Goal: Task Accomplishment & Management: Use online tool/utility

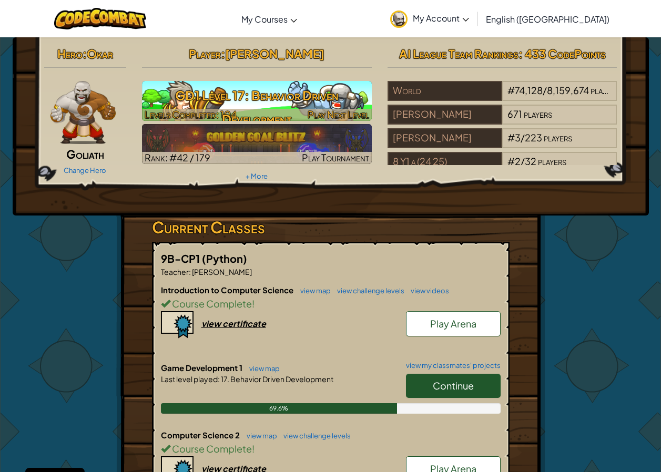
click at [295, 90] on h3 "GD1 Level 17: Behavior Driven Development" at bounding box center [257, 107] width 230 height 47
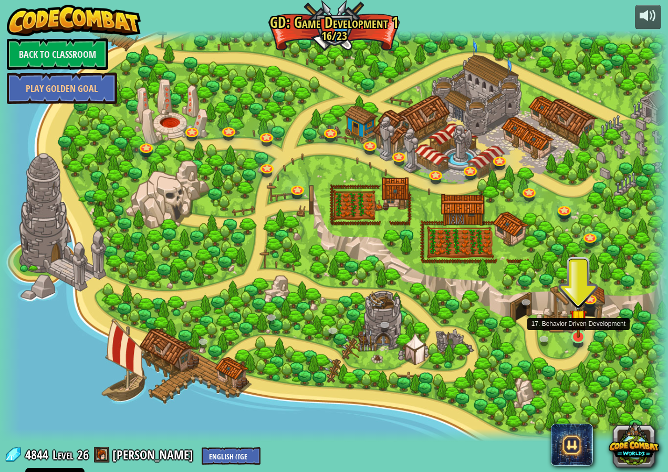
click at [575, 337] on img at bounding box center [578, 318] width 17 height 40
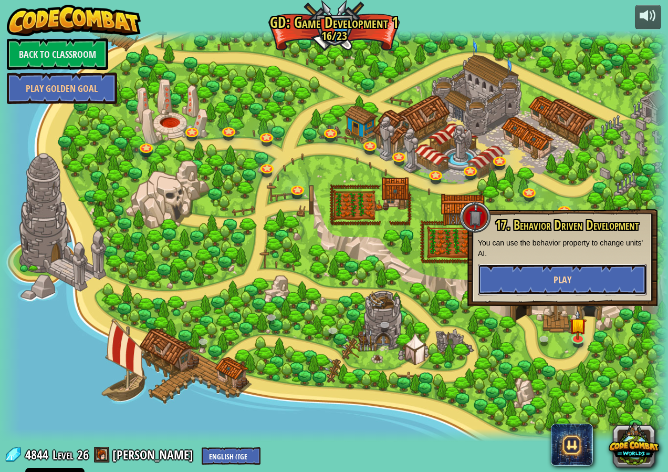
click at [567, 284] on span "Play" at bounding box center [563, 279] width 18 height 13
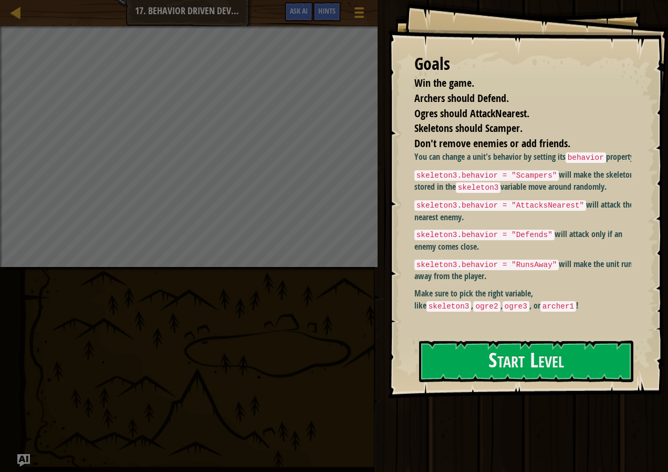
click at [573, 78] on li "Win the game." at bounding box center [515, 83] width 228 height 15
click at [477, 369] on button "Start Level" at bounding box center [526, 362] width 214 height 42
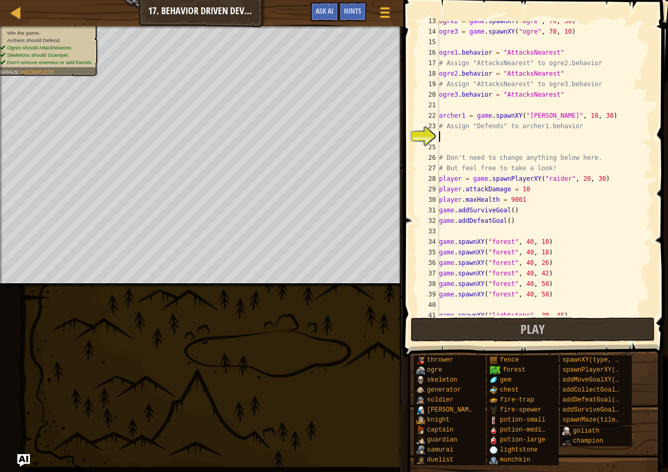
scroll to position [131, 0]
click at [450, 133] on div "ogre2 = game . spawnXY ( "ogre" , 70 , 30 ) ogre3 = game . spawnXY ( "ogre" , 7…" at bounding box center [541, 173] width 208 height 315
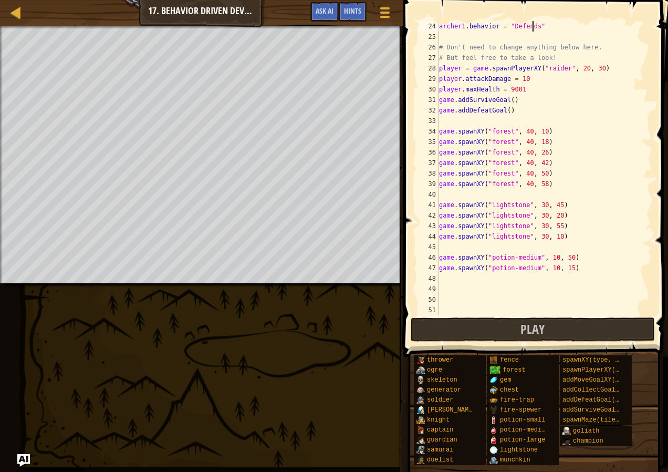
scroll to position [242, 0]
click at [542, 328] on span "Play" at bounding box center [533, 329] width 24 height 17
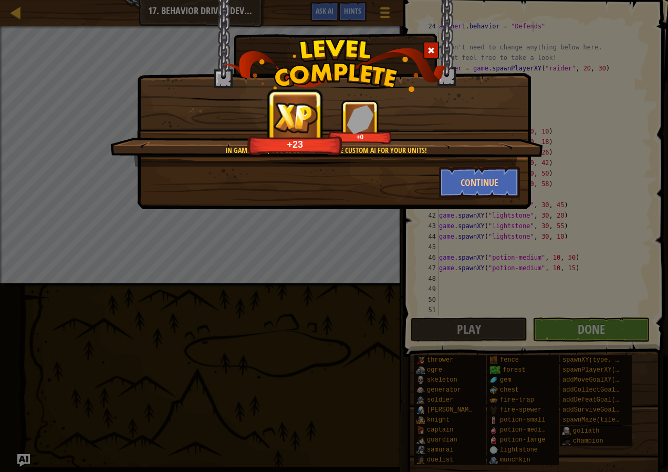
drag, startPoint x: 488, startPoint y: 290, endPoint x: 463, endPoint y: 262, distance: 36.9
click at [487, 289] on div "In Game Dev 2, you'll be able to write custom AI for your units! +23 +0 Continue" at bounding box center [334, 236] width 668 height 472
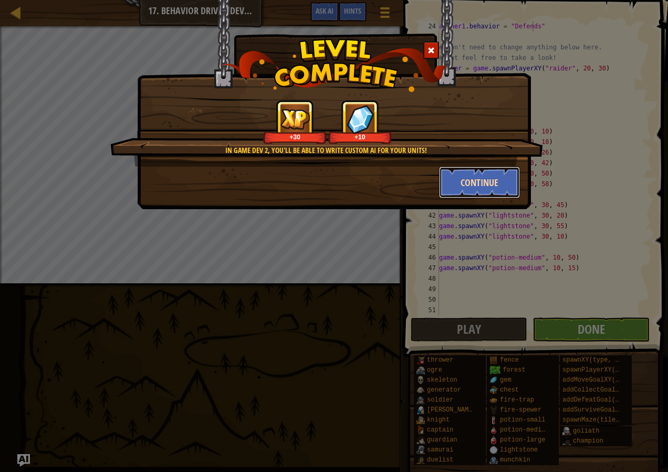
click at [460, 180] on button "Continue" at bounding box center [479, 183] width 81 height 32
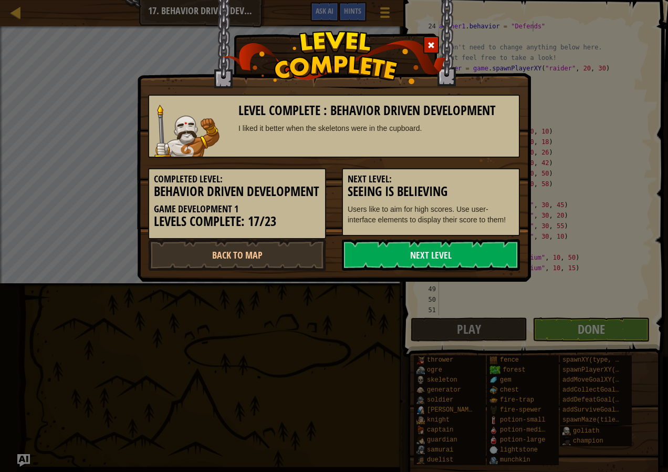
click at [276, 328] on div "Level Complete : Behavior Driven Development I liked it better when the skeleto…" at bounding box center [334, 236] width 668 height 472
click at [435, 43] on div at bounding box center [432, 44] width 16 height 17
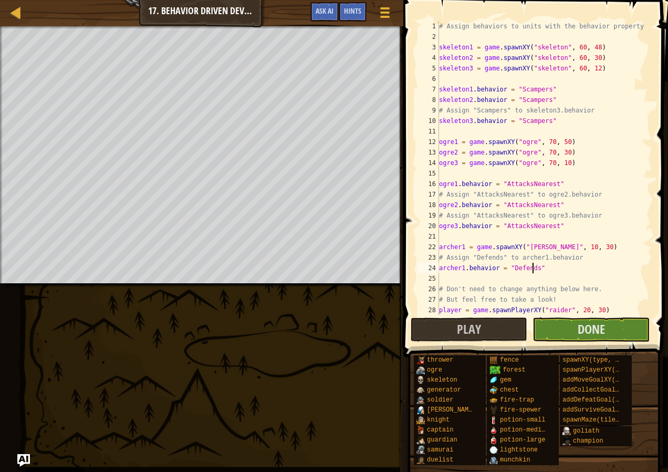
scroll to position [0, 0]
click at [525, 97] on div "# Assign behaviors to units with the behavior property. skeleton1 = game . spaw…" at bounding box center [541, 178] width 208 height 315
drag, startPoint x: 549, startPoint y: 184, endPoint x: 501, endPoint y: 181, distance: 48.0
click at [501, 181] on div "# Assign behaviors to units with the behavior property. skeleton1 = game . spaw…" at bounding box center [541, 178] width 208 height 315
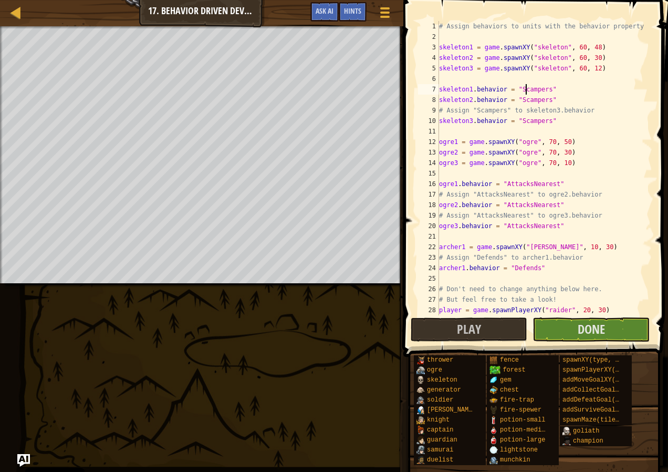
click at [525, 87] on div "# Assign behaviors to units with the behavior property. skeleton1 = game . spaw…" at bounding box center [541, 178] width 208 height 315
paste textarea "AttacksNearest"
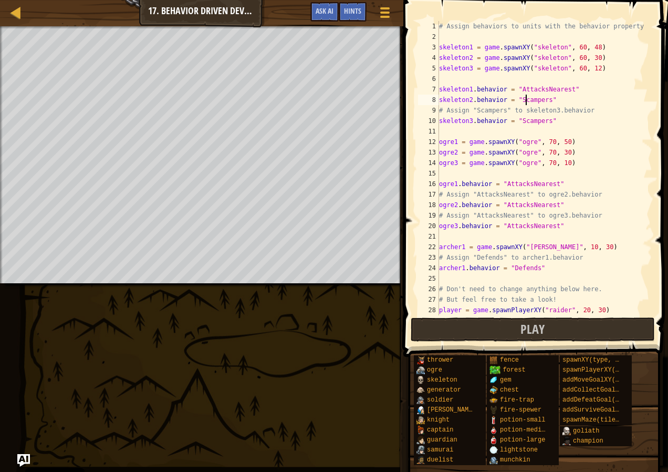
click at [525, 98] on div "# Assign behaviors to units with the behavior property. skeleton1 = game . spaw…" at bounding box center [541, 178] width 208 height 315
paste textarea "AttacksNearest"
click at [530, 122] on div "# Assign behaviors to units with the behavior property. skeleton1 = game . spaw…" at bounding box center [541, 178] width 208 height 315
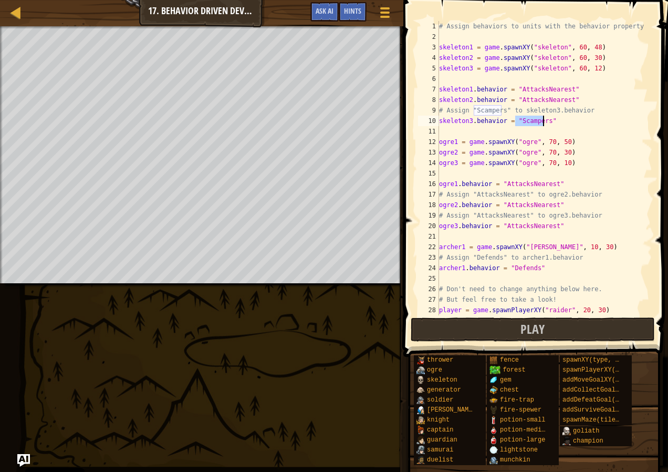
paste textarea "AttacksNearest"
click at [525, 327] on span "Play" at bounding box center [533, 329] width 24 height 17
click at [530, 126] on div "# Assign behaviors to units with the behavior property. skeleton1 = game . spaw…" at bounding box center [541, 178] width 208 height 315
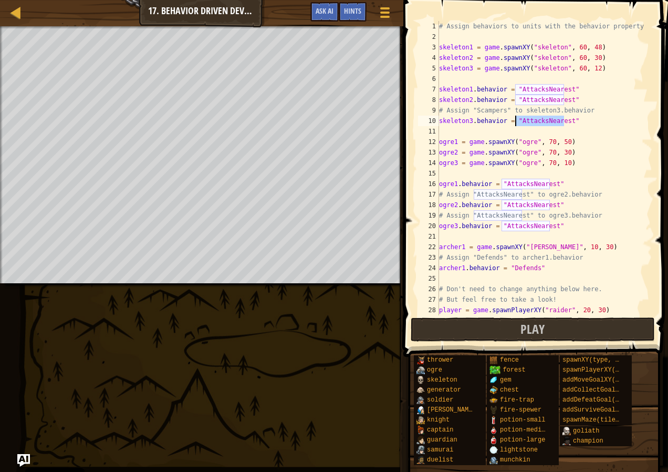
click at [530, 126] on div "# Assign behaviors to units with the behavior property. skeleton1 = game . spaw…" at bounding box center [541, 178] width 208 height 315
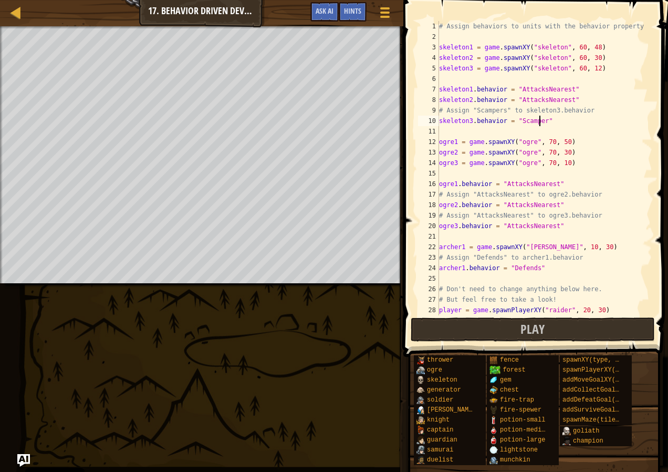
scroll to position [5, 8]
click at [529, 118] on div "# Assign behaviors to units with the behavior property. skeleton1 = game . spaw…" at bounding box center [541, 178] width 208 height 315
click at [525, 119] on div "# Assign behaviors to units with the behavior property. skeleton1 = game . spaw…" at bounding box center [541, 178] width 208 height 315
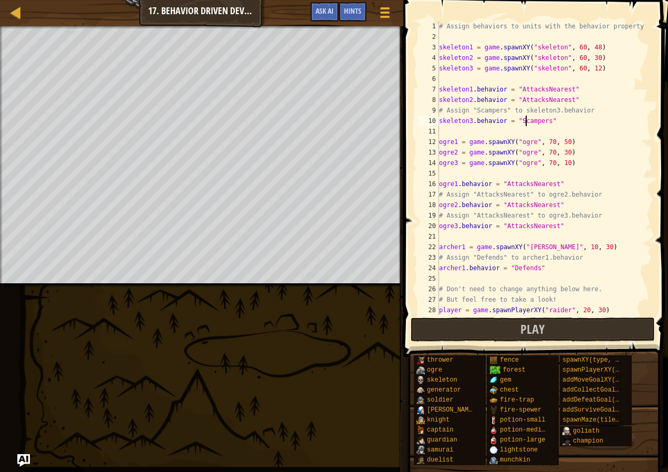
click at [525, 119] on div "# Assign behaviors to units with the behavior property. skeleton1 = game . spaw…" at bounding box center [541, 178] width 208 height 315
click at [533, 98] on div "# Assign behaviors to units with the behavior property. skeleton1 = game . spaw…" at bounding box center [541, 178] width 208 height 315
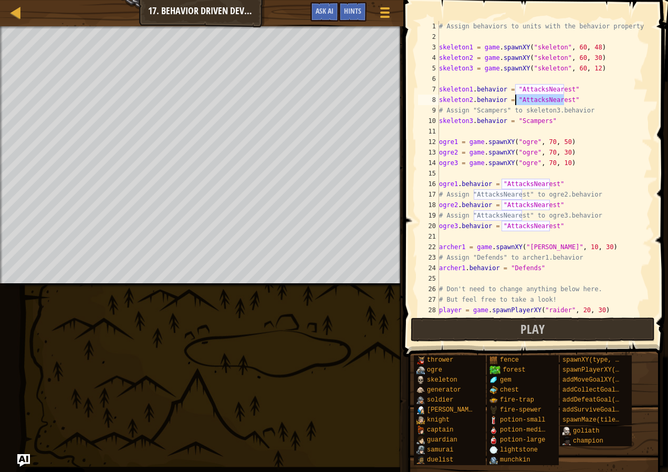
paste textarea "Scampers"
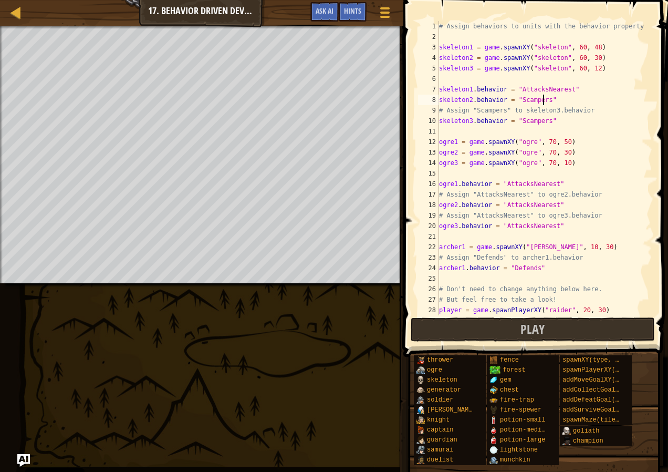
click at [530, 86] on div "# Assign behaviors to units with the behavior property. skeleton1 = game . spaw…" at bounding box center [541, 178] width 208 height 315
paste textarea "Scampers"
type textarea "skeleton1.behavior = "Scampers""
click at [533, 326] on span "Play" at bounding box center [533, 329] width 24 height 17
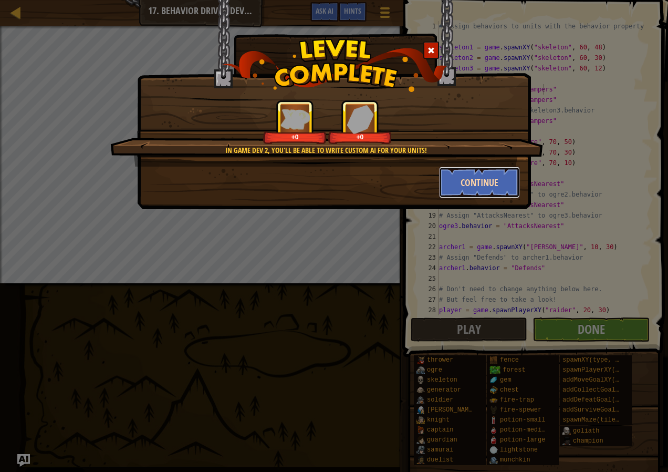
click at [499, 189] on button "Continue" at bounding box center [479, 183] width 81 height 32
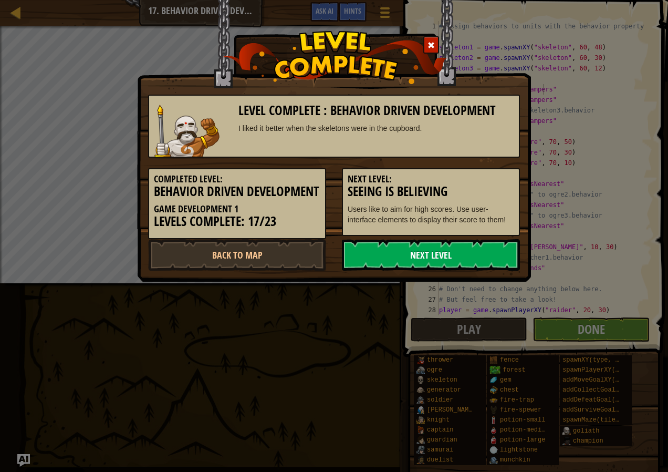
click at [481, 271] on link "Next Level" at bounding box center [431, 255] width 178 height 32
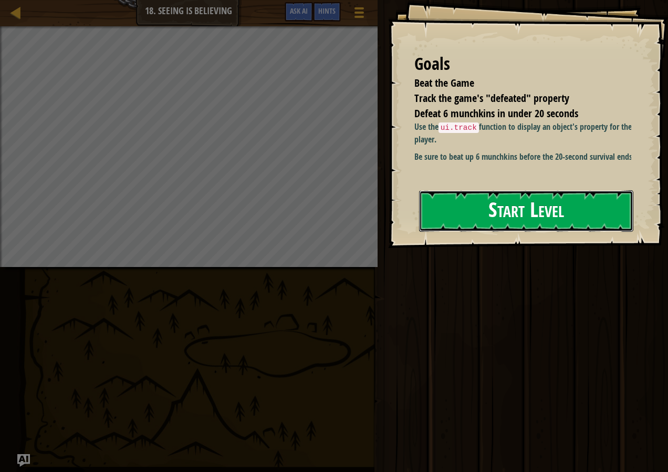
click at [519, 218] on button "Start Level" at bounding box center [526, 211] width 214 height 42
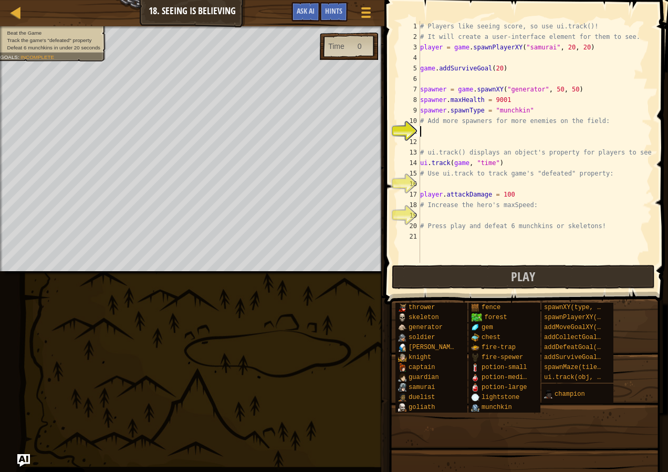
click at [446, 133] on div "# Players like seeing score, so use ui.track()! # It will create a user-interfa…" at bounding box center [535, 152] width 234 height 263
click at [438, 130] on div "# Players like seeing score, so use ui.track()! # It will create a user-interfa…" at bounding box center [535, 152] width 234 height 263
type textarea "s"
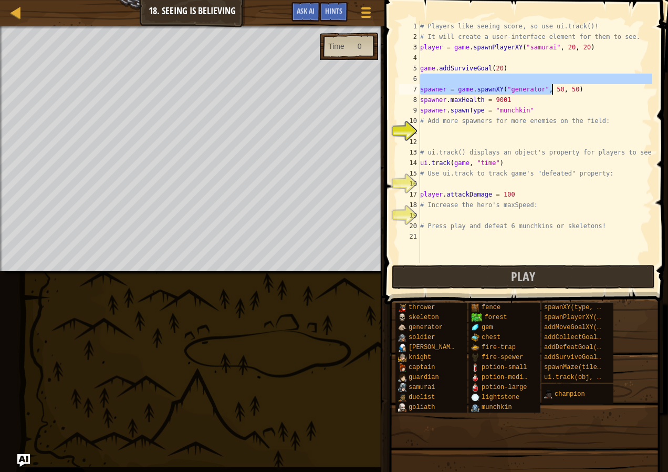
drag, startPoint x: 577, startPoint y: 84, endPoint x: 552, endPoint y: 85, distance: 25.2
click at [552, 85] on div "# Players like seeing score, so use ui.track()! # It will create a user-interfa…" at bounding box center [535, 152] width 234 height 263
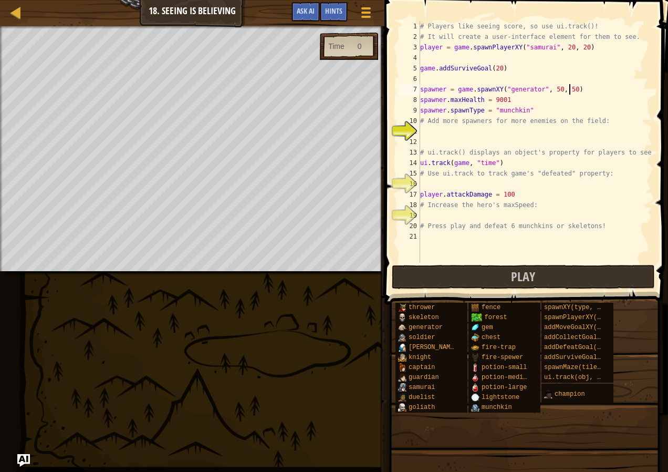
click at [576, 86] on div "# Players like seeing score, so use ui.track()! # It will create a user-interfa…" at bounding box center [535, 152] width 234 height 263
type textarea "spawner = game.spawnXY("generator", 50, 50)"
drag, startPoint x: 576, startPoint y: 88, endPoint x: 414, endPoint y: 89, distance: 162.4
click at [414, 89] on div "spawner = game.spawnXY("generator", 50, 50) 1 2 3 4 5 6 7 8 9 10 11 12 13 14 15…" at bounding box center [524, 142] width 255 height 242
click at [431, 127] on div "# Players like seeing score, so use ui.track()! # It will create a user-interfa…" at bounding box center [535, 152] width 234 height 263
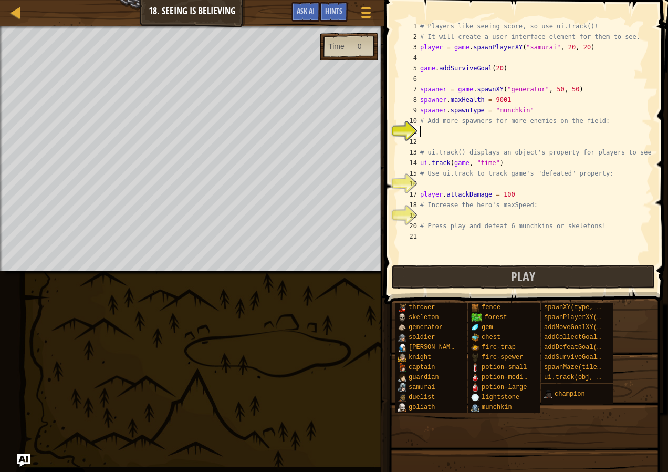
paste textarea "spawner = game.spawnXY("generator", 50, 50)"
type textarea "spawner = game.spawnXY("generator", 50, 50)"
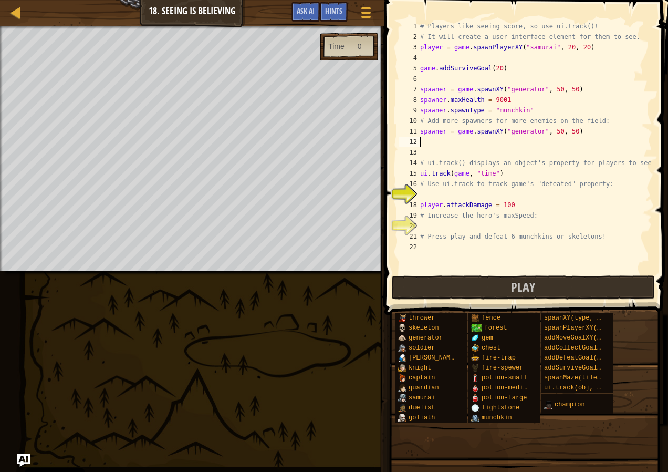
paste textarea "spawner = game.spawnXY("generator", 50, 50)"
type textarea "spawner = game.spawnXY("generator", 40, 50)"
click at [441, 195] on div "# Players like seeing score, so use ui.track()! # It will create a user-interfa…" at bounding box center [535, 157] width 234 height 273
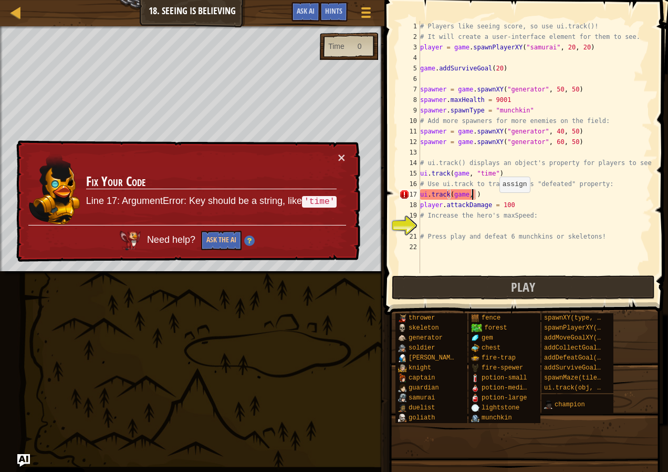
scroll to position [5, 4]
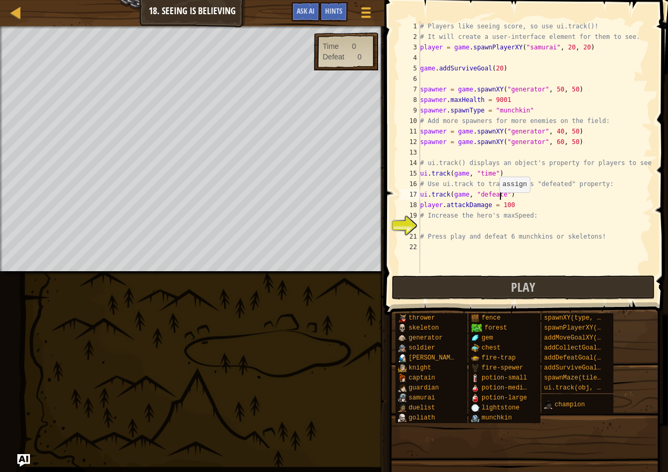
type textarea "ui.track(game, "defeated")"
click at [452, 226] on div "# Players like seeing score, so use ui.track()! # It will create a user-interfa…" at bounding box center [535, 157] width 234 height 273
type textarea "h"
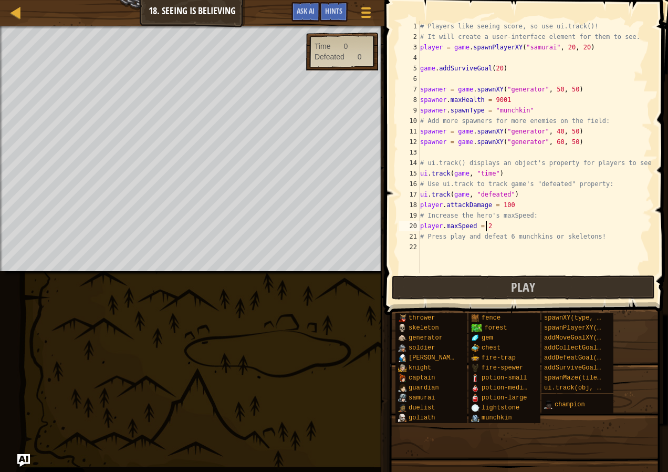
scroll to position [5, 5]
type textarea "player.maxSpeed = 200"
click at [570, 292] on button "Play" at bounding box center [523, 287] width 263 height 24
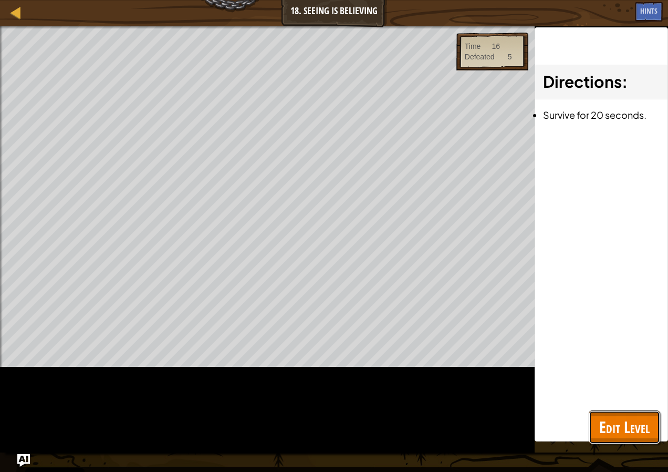
click at [622, 420] on span "Edit Level" at bounding box center [625, 427] width 50 height 22
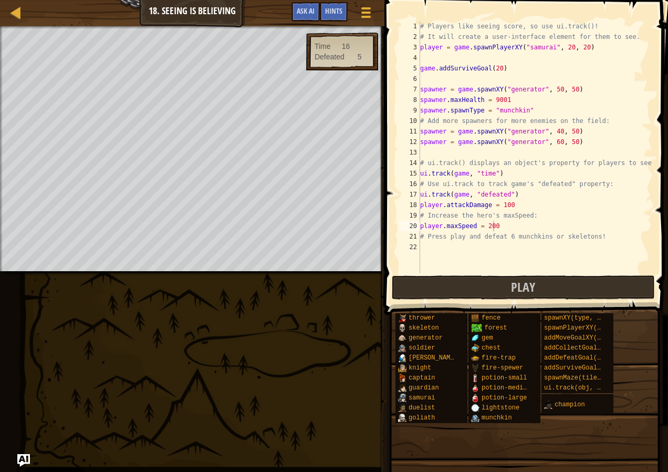
scroll to position [5, 0]
click at [436, 156] on div "# Players like seeing score, so use ui.track()! # It will create a user-interfa…" at bounding box center [535, 157] width 234 height 273
drag, startPoint x: 537, startPoint y: 108, endPoint x: 408, endPoint y: 110, distance: 128.8
click at [408, 110] on div "1 2 3 4 5 6 7 8 9 10 11 12 13 14 15 16 17 18 19 20 21 22 # Players like seeing …" at bounding box center [524, 147] width 255 height 252
type textarea "spawner.spawnType = "munchkin""
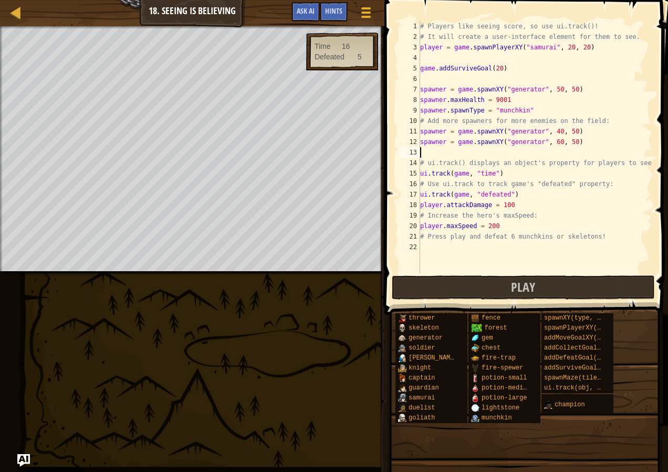
click at [420, 154] on div "# Players like seeing score, so use ui.track()! # It will create a user-interfa…" at bounding box center [535, 157] width 234 height 273
paste textarea "spawner.spawnType = "munchkin""
type textarea "spawner.spawnType = "munchkin""
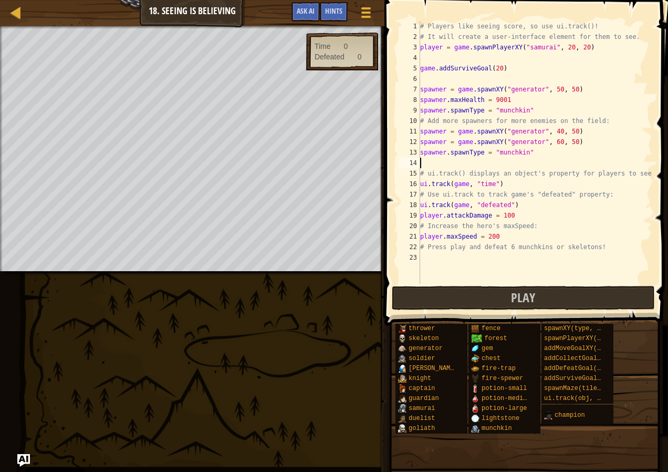
paste textarea "spawner.spawnType = "munchkin""
click at [445, 129] on div "# Players like seeing score, so use ui.track()! # It will create a user-interfa…" at bounding box center [535, 163] width 234 height 284
type textarea "spawner3.spawnType = "munchkin""
click at [466, 296] on button "Play" at bounding box center [523, 298] width 263 height 24
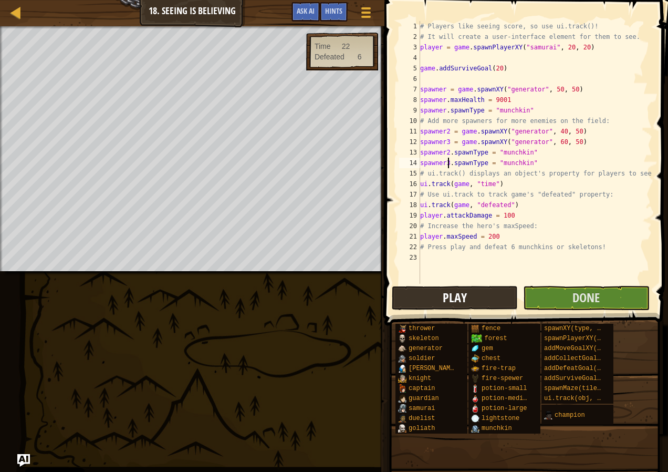
click at [84, 187] on body "Cookie Policy CodeCombat uses a few essential and non-essential cookies. Privac…" at bounding box center [334, 236] width 668 height 472
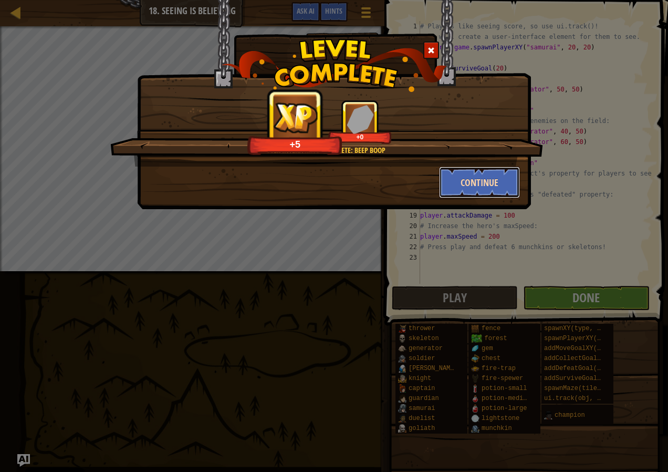
click at [494, 186] on button "Continue" at bounding box center [479, 183] width 81 height 32
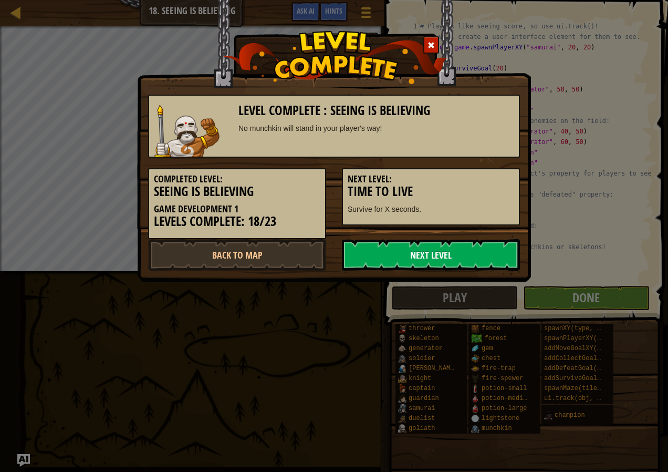
click at [492, 256] on link "Next Level" at bounding box center [431, 255] width 178 height 32
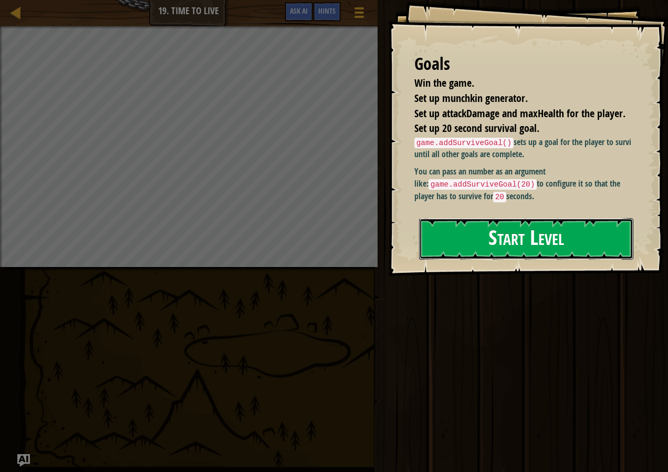
click at [526, 237] on button "Start Level" at bounding box center [526, 239] width 214 height 42
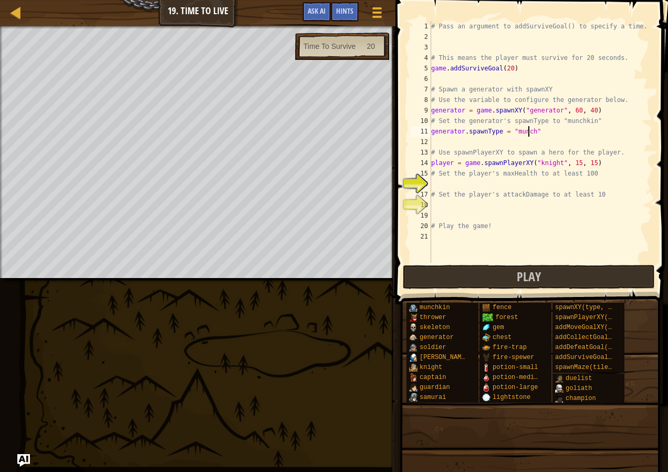
scroll to position [5, 8]
type textarea "generator.spawnType = "munchkin""
click at [463, 182] on div "# Pass an argument to addSurviveGoal() to specify a time. # This means the play…" at bounding box center [540, 152] width 223 height 263
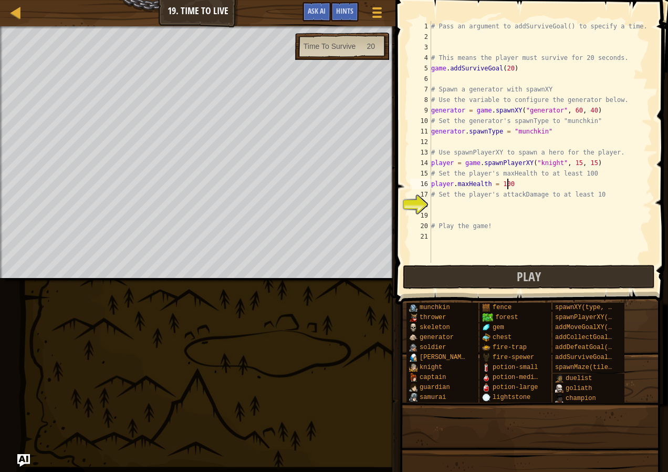
type textarea "# Set the player's attackDamage to at least 10"
drag, startPoint x: 595, startPoint y: 107, endPoint x: 418, endPoint y: 109, distance: 177.1
click at [418, 109] on div "player.attackDamage = 100 1 2 3 4 5 6 7 8 9 10 11 12 13 14 15 16 17 18 19 20 21…" at bounding box center [530, 142] width 244 height 242
type textarea "generator = game.spawnXY("generator", 60, 40)"
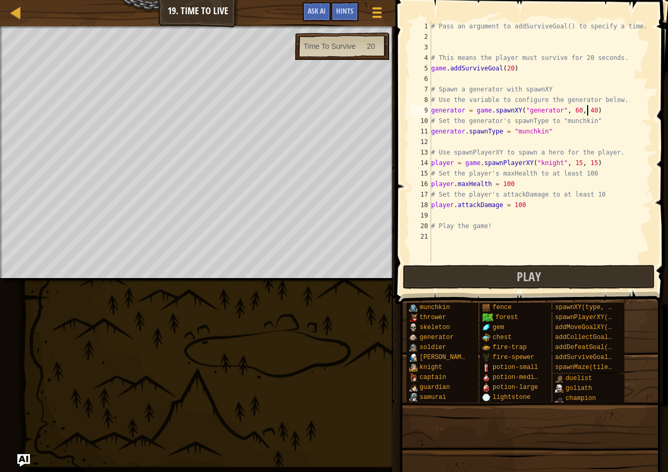
scroll to position [5, 0]
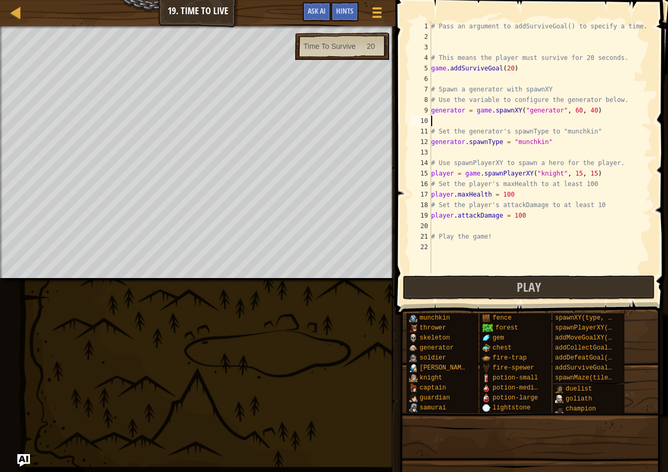
type textarea "generator = game.spawnXY("generator", 60, 40)"
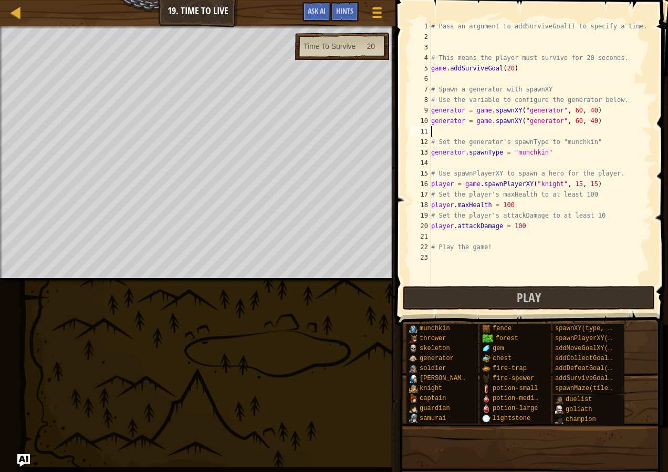
type textarea "generator = game.spawnXY("generator", 60, 40)"
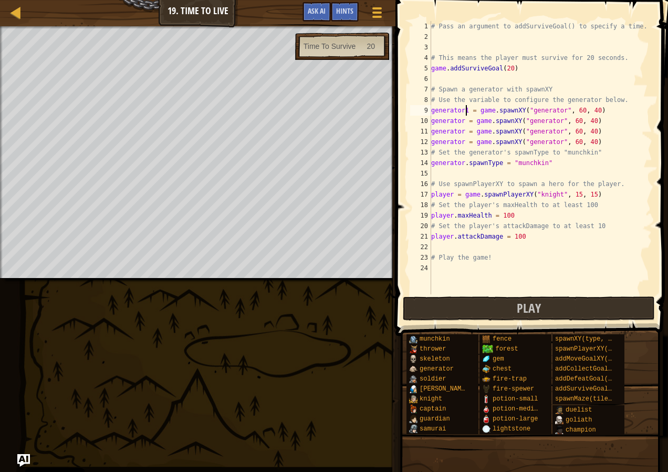
scroll to position [5, 3]
click at [462, 129] on div "# Pass an argument to addSurviveGoal() to specify a time. # This means the play…" at bounding box center [540, 168] width 223 height 294
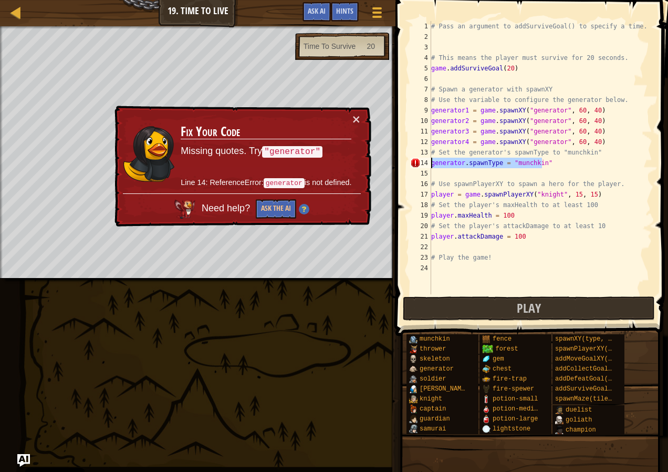
drag, startPoint x: 548, startPoint y: 164, endPoint x: 424, endPoint y: 164, distance: 124.0
click at [424, 164] on div "generator4 = game.spawnXY("generator", 60, 40) 1 2 3 4 5 6 7 8 9 10 11 12 13 14…" at bounding box center [530, 157] width 244 height 273
click at [460, 160] on div "# Pass an argument to addSurviveGoal() to specify a time. # This means the play…" at bounding box center [540, 157] width 223 height 273
click at [460, 162] on div "# Pass an argument to addSurviveGoal() to specify a time. # This means the play…" at bounding box center [540, 168] width 223 height 294
click at [463, 161] on div "# Pass an argument to addSurviveGoal() to specify a time. # This means the play…" at bounding box center [540, 168] width 223 height 294
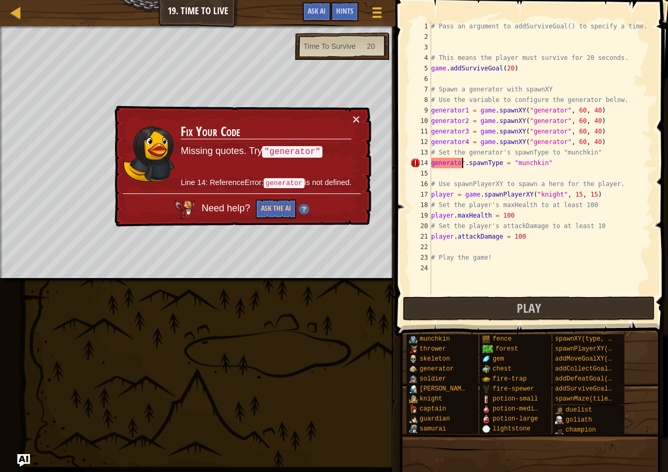
type textarea "generator1.spawnType = "munchkin""
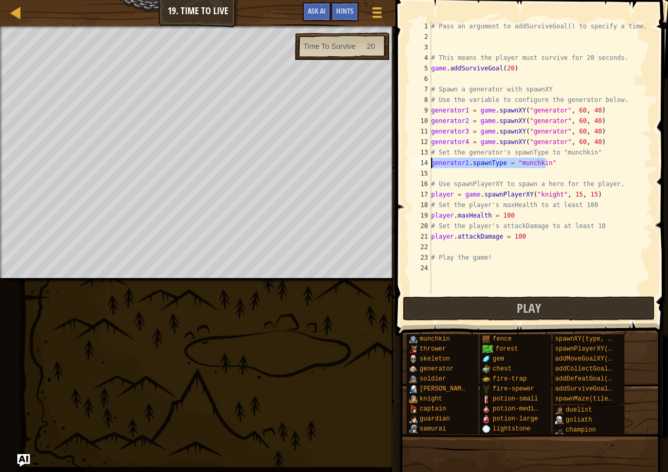
click at [377, 167] on div "Map Game Development 1 19. Time To Live Game Menu Done Hints Ask AI 1 ההההההההה…" at bounding box center [334, 236] width 668 height 472
click at [442, 171] on div "# Pass an argument to addSurviveGoal() to specify a time. # This means the play…" at bounding box center [540, 168] width 223 height 294
paste textarea "generator1.spawnType = "munchkin""
type textarea "generator1.spawnType = "munchkin""
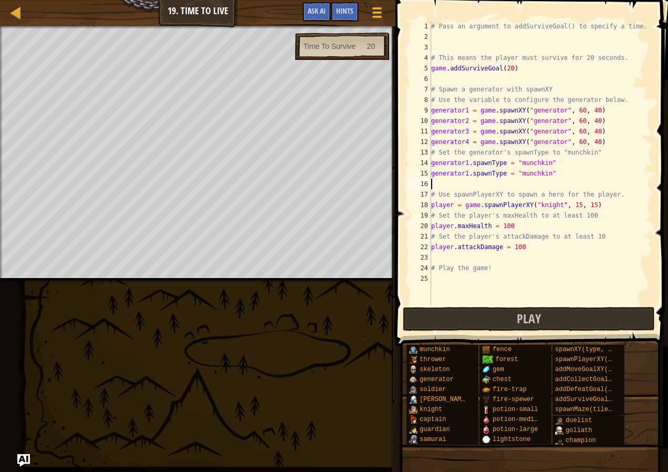
paste textarea "generator1.spawnType = "munchkin""
type textarea "generator1.spawnType = "munchkin""
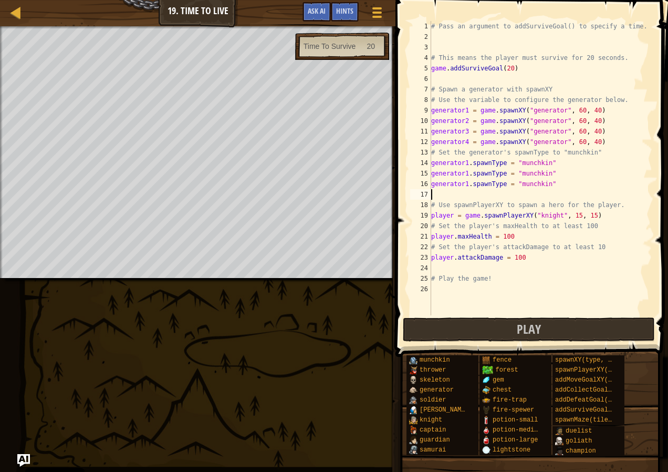
paste textarea "generator1.spawnType = "munchkin""
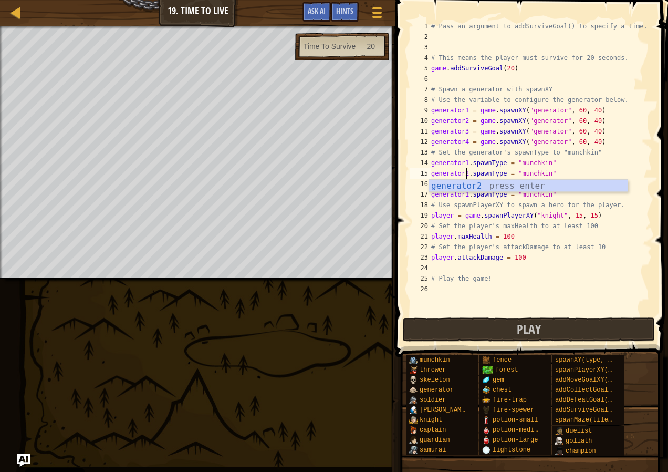
scroll to position [5, 3]
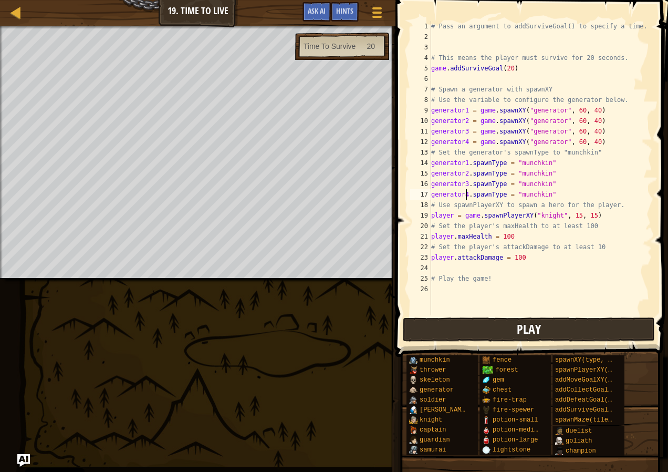
type textarea "generator4.spawnType = "munchkin""
drag, startPoint x: 531, startPoint y: 324, endPoint x: 505, endPoint y: 312, distance: 29.1
click at [531, 324] on span "Play" at bounding box center [529, 329] width 24 height 17
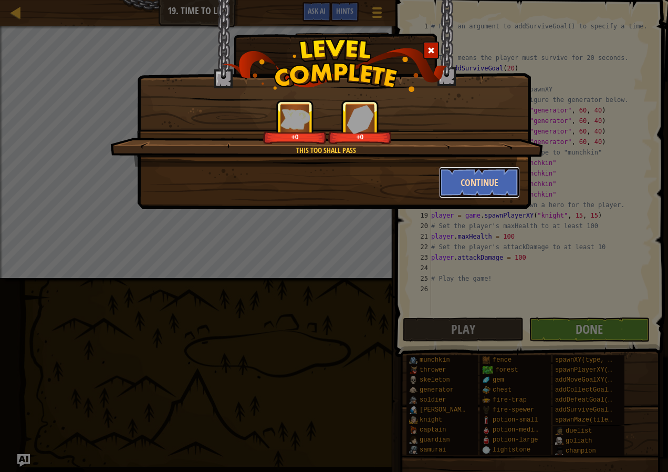
click at [488, 179] on button "Continue" at bounding box center [479, 183] width 81 height 32
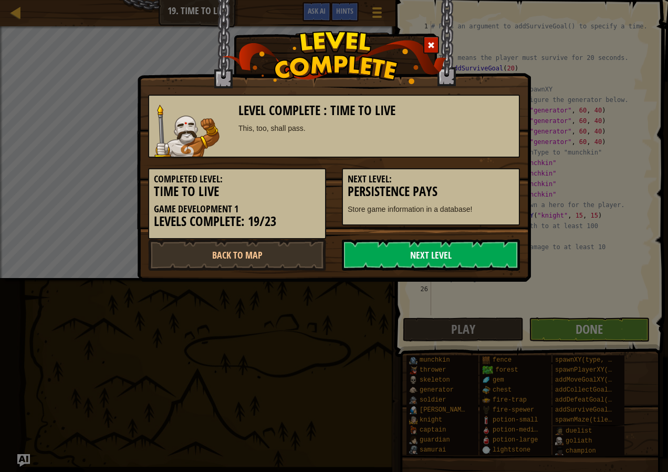
click at [457, 259] on link "Next Level" at bounding box center [431, 255] width 178 height 32
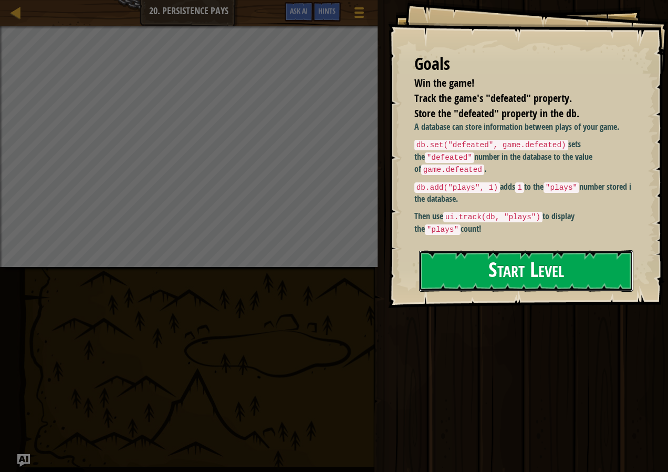
click at [521, 289] on button "Start Level" at bounding box center [526, 271] width 214 height 42
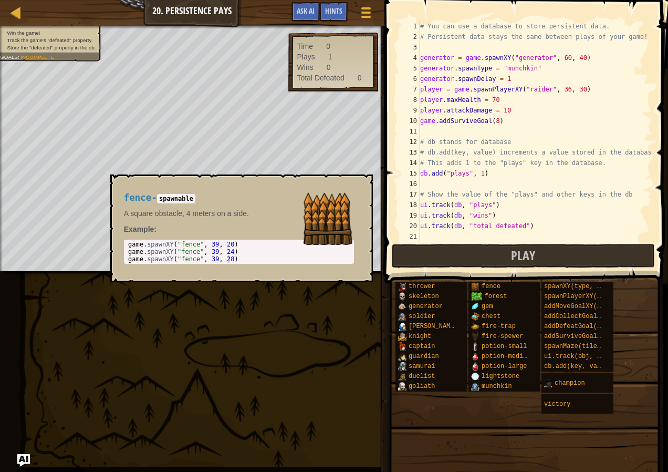
scroll to position [95, 0]
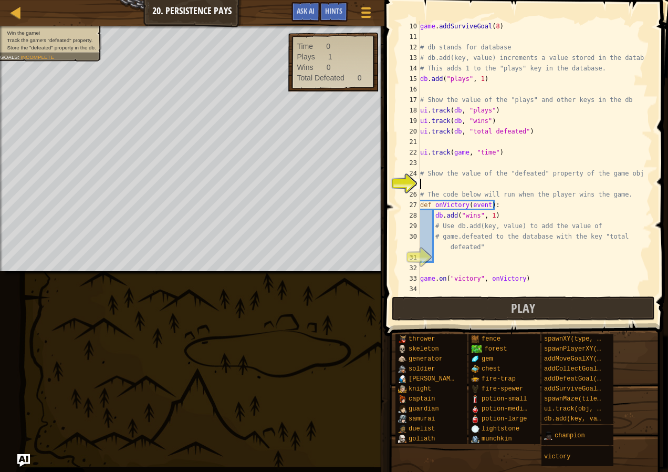
click at [447, 181] on div "game . addSurviveGoal ( 8 ) # db stands for database # db.add(key, value) incre…" at bounding box center [531, 168] width 226 height 294
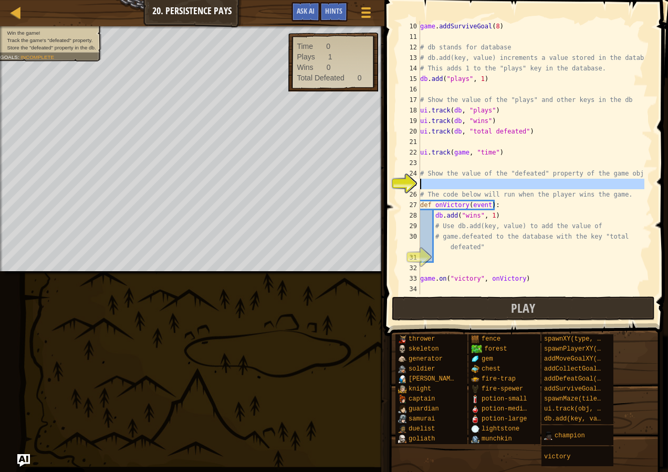
click at [405, 185] on div "25" at bounding box center [409, 184] width 21 height 11
type textarea "# The code below will run when the player wins the game."
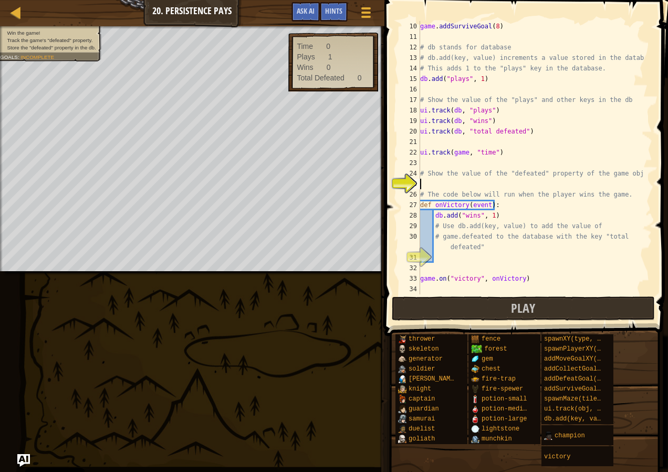
click at [443, 188] on div "game . addSurviveGoal ( 8 ) # db stands for database # db.add(key, value) incre…" at bounding box center [531, 168] width 226 height 294
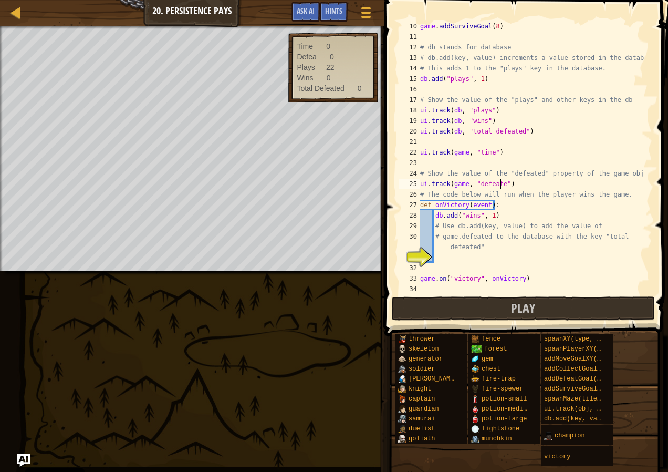
scroll to position [5, 7]
type textarea "ui.track(game, "defeated")"
click at [444, 255] on div "game . addSurviveGoal ( 8 ) # db stands for database # db.add(key, value) incre…" at bounding box center [531, 168] width 226 height 294
click at [447, 267] on div "game . addSurviveGoal ( 8 ) # db stands for database # db.add(key, value) incre…" at bounding box center [531, 168] width 226 height 294
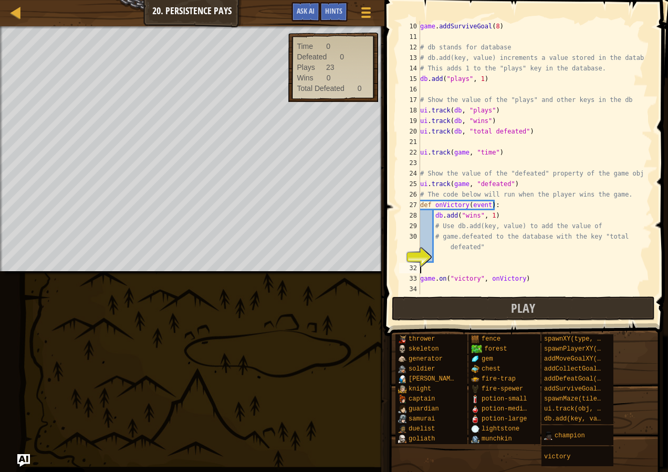
scroll to position [5, 0]
click at [442, 261] on div "game . addSurviveGoal ( 8 ) # db stands for database # db.add(key, value) incre…" at bounding box center [531, 168] width 226 height 294
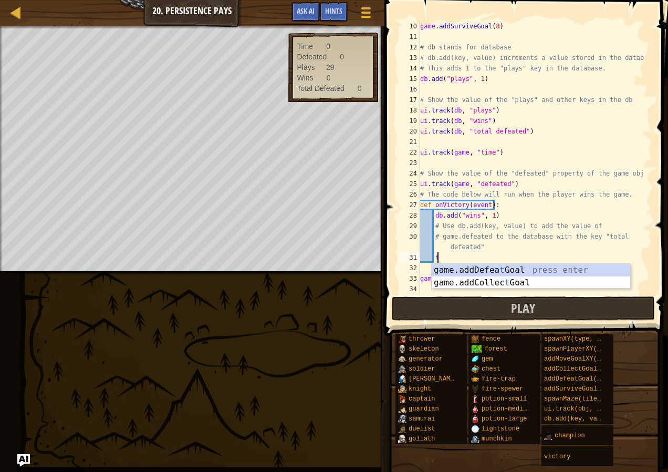
type textarea "t"
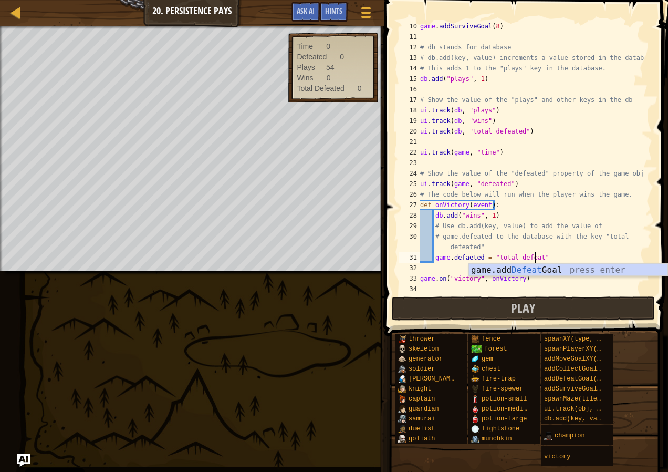
scroll to position [5, 9]
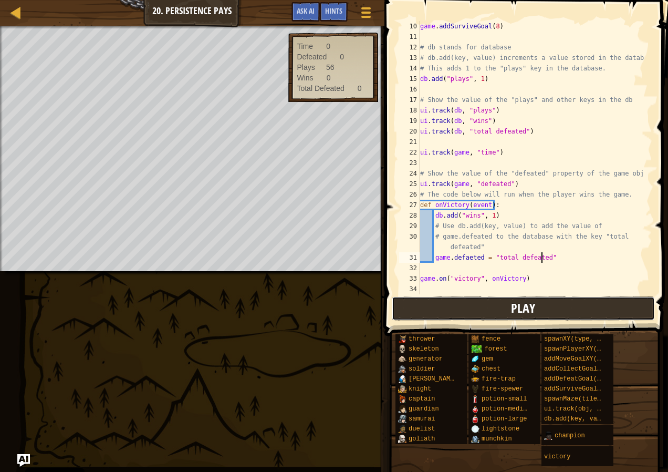
click at [513, 310] on span "Play" at bounding box center [523, 308] width 24 height 17
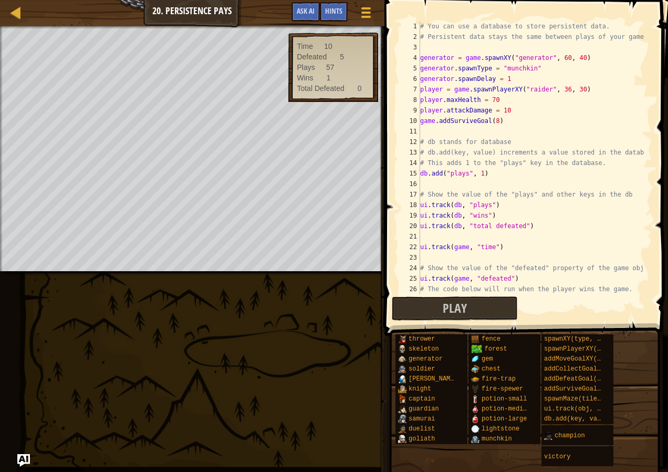
scroll to position [0, 0]
click at [488, 101] on div "# You can use a database to store persistent data. # Persistent data stays the …" at bounding box center [531, 168] width 226 height 294
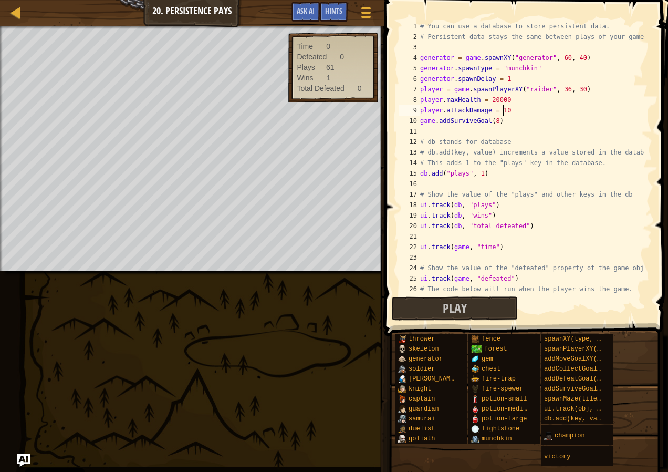
click at [532, 88] on div "# You can use a database to store persistent data. # Persistent data stays the …" at bounding box center [531, 168] width 226 height 294
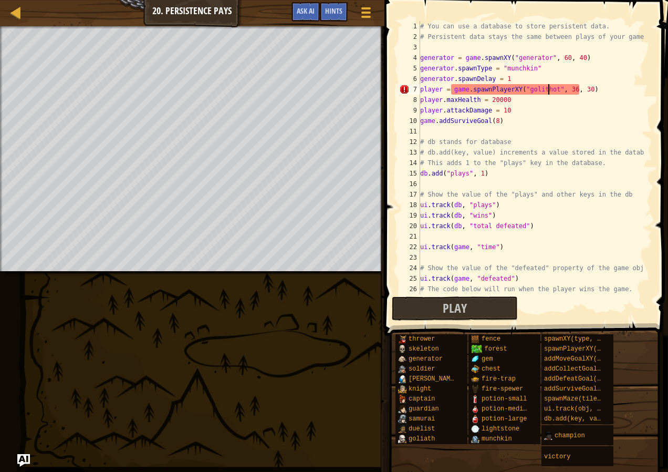
scroll to position [5, 11]
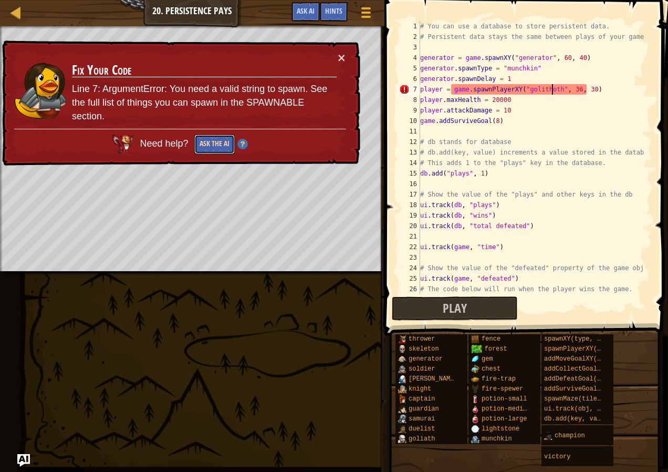
click at [213, 139] on button "Ask the AI" at bounding box center [214, 144] width 40 height 19
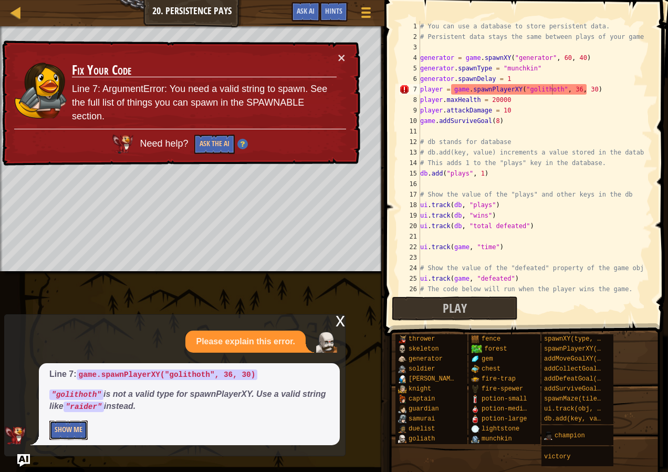
click at [65, 430] on button "Show Me" at bounding box center [68, 429] width 38 height 19
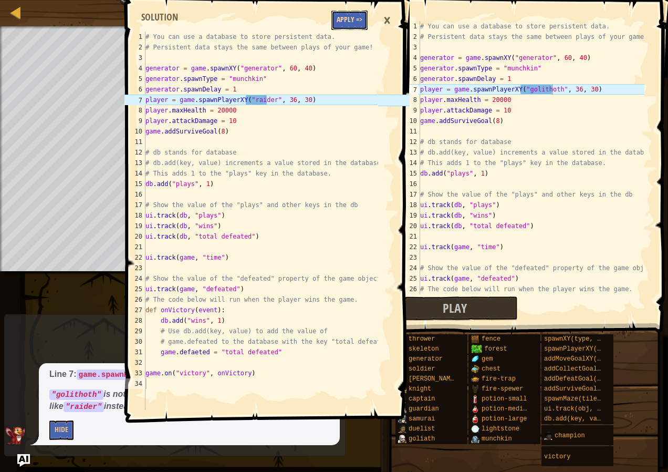
click at [350, 29] on button "Apply =>" at bounding box center [350, 20] width 36 height 19
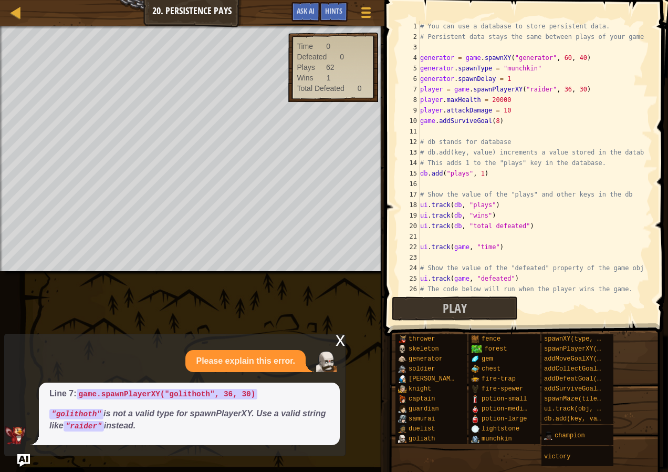
click at [530, 91] on div "# You can use a database to store persistent data. # Persistent data stays the …" at bounding box center [531, 168] width 226 height 294
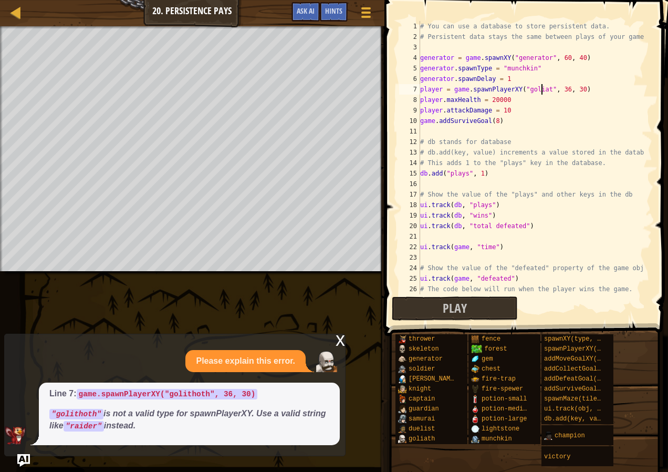
scroll to position [5, 10]
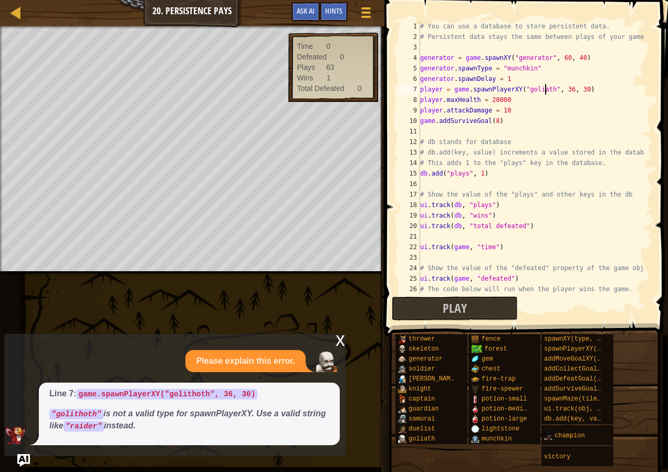
click at [511, 109] on div "# You can use a database to store persistent data. # Persistent data stays the …" at bounding box center [531, 168] width 226 height 294
type textarea "player.attackDamage = 100000000000000"
click at [449, 314] on span "Play" at bounding box center [455, 308] width 24 height 17
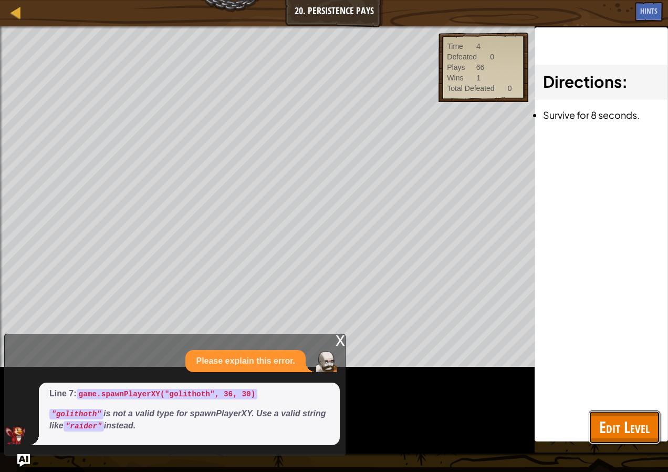
click at [614, 437] on span "Edit Level" at bounding box center [625, 427] width 50 height 22
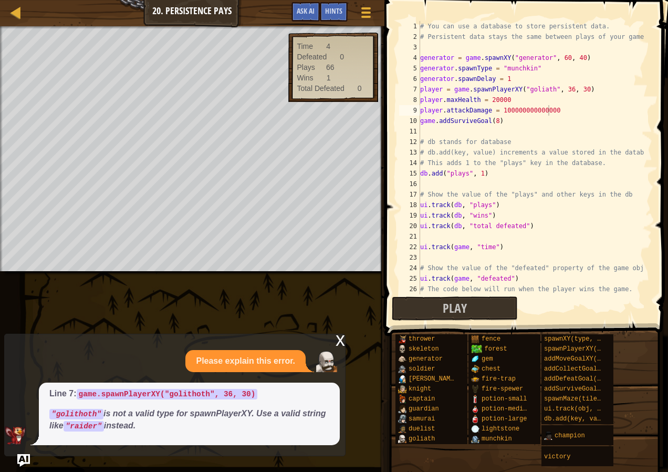
click at [563, 107] on div "# You can use a database to store persistent data. # Persistent data stays the …" at bounding box center [531, 168] width 226 height 294
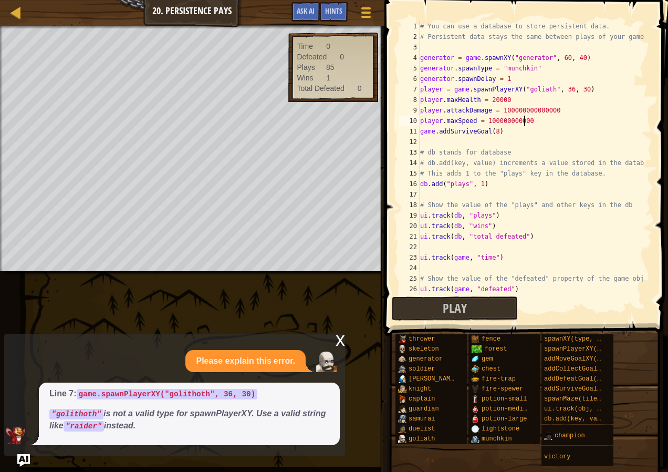
scroll to position [5, 8]
type textarea "player.maxSpeed = 100000000000"
click at [462, 297] on button "Play" at bounding box center [455, 308] width 126 height 24
click at [440, 310] on button "Play" at bounding box center [455, 308] width 126 height 24
click at [311, 10] on span "Ask AI" at bounding box center [306, 11] width 18 height 10
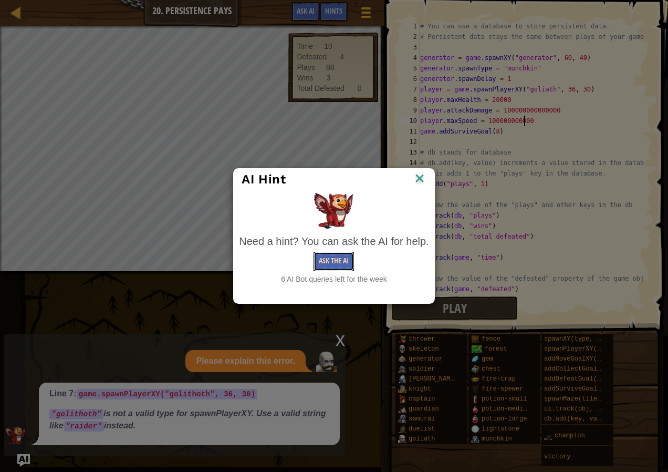
click at [339, 255] on button "Ask the AI" at bounding box center [334, 261] width 40 height 19
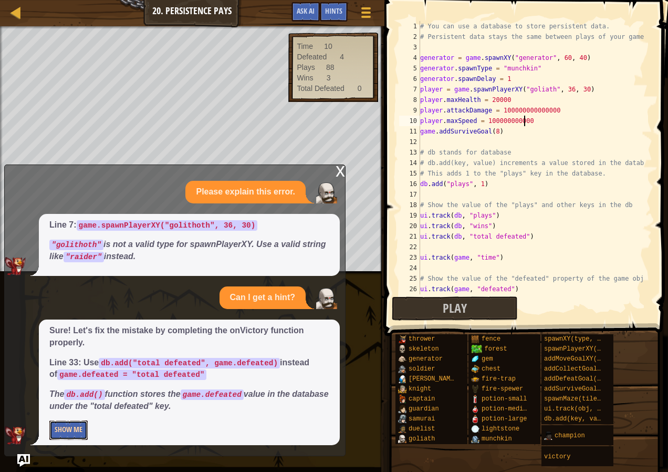
click at [66, 432] on button "Show Me" at bounding box center [68, 429] width 38 height 19
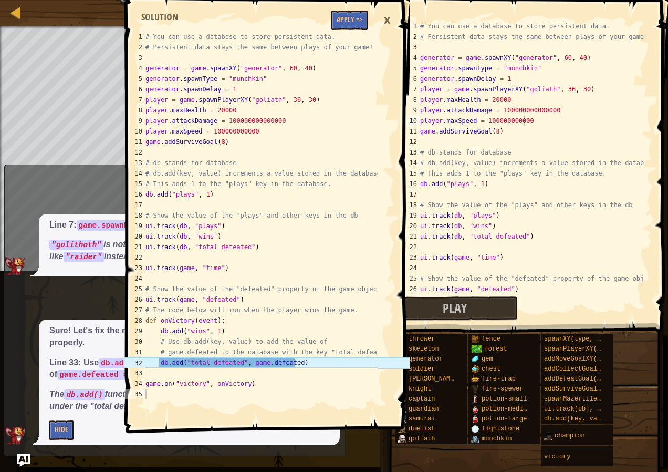
click at [356, 31] on span at bounding box center [268, 202] width 292 height 464
click at [356, 22] on button "Apply =>" at bounding box center [350, 20] width 36 height 19
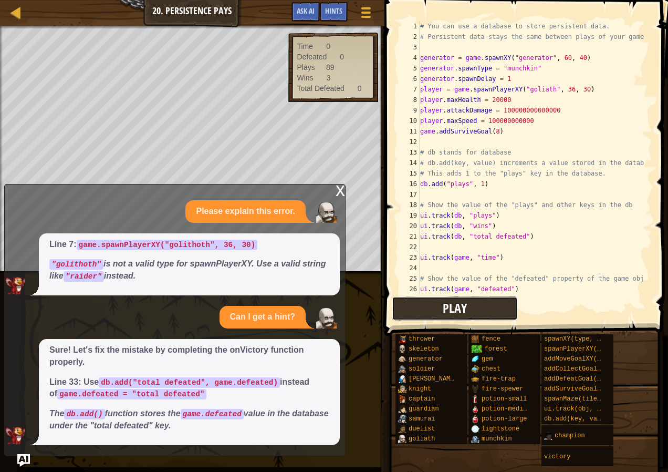
click at [501, 306] on button "Play" at bounding box center [455, 308] width 126 height 24
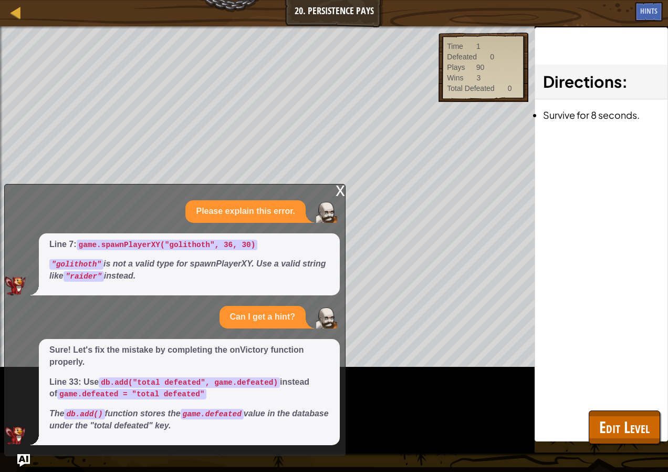
click at [338, 195] on div "x" at bounding box center [340, 189] width 9 height 11
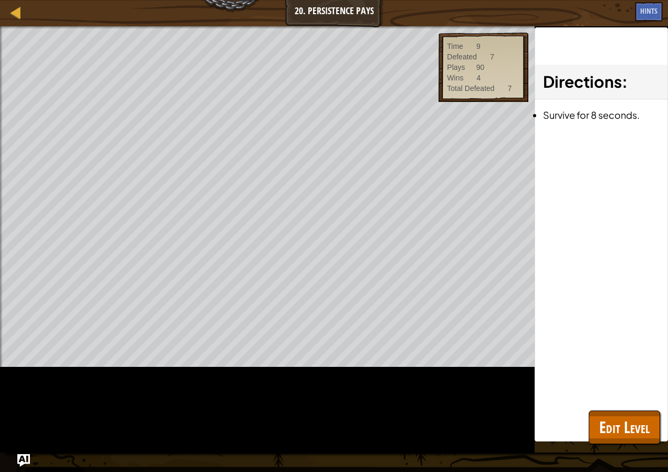
click at [215, 281] on div "Map Game Development 1 20. Persistence Pays Game Menu Done Hints Ask AI 1 2 3 4…" at bounding box center [334, 236] width 668 height 472
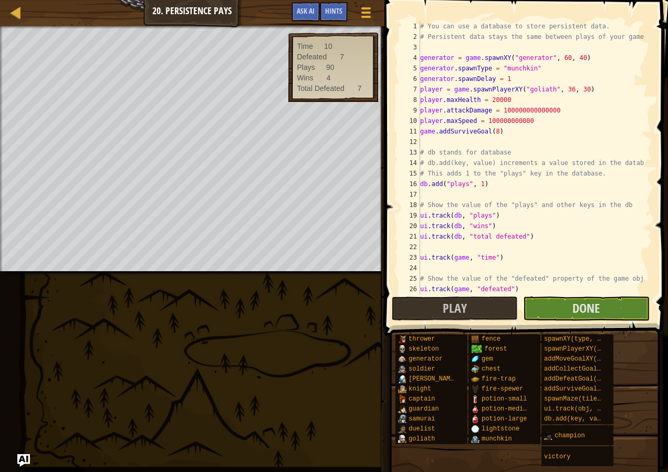
drag, startPoint x: 240, startPoint y: 281, endPoint x: 254, endPoint y: 279, distance: 14.9
click at [245, 281] on div "Map Game Development 1 20. Persistence Pays Game Menu Done Hints Ask AI 1 2 3 4…" at bounding box center [334, 236] width 668 height 472
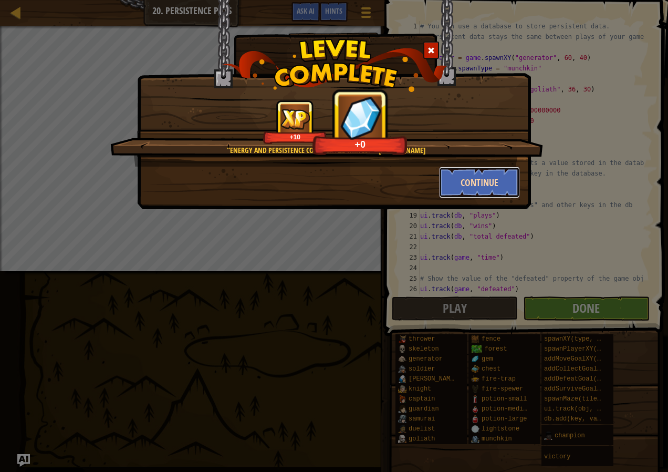
drag, startPoint x: 459, startPoint y: 180, endPoint x: 459, endPoint y: 185, distance: 5.3
click at [459, 185] on button "Continue" at bounding box center [479, 183] width 81 height 32
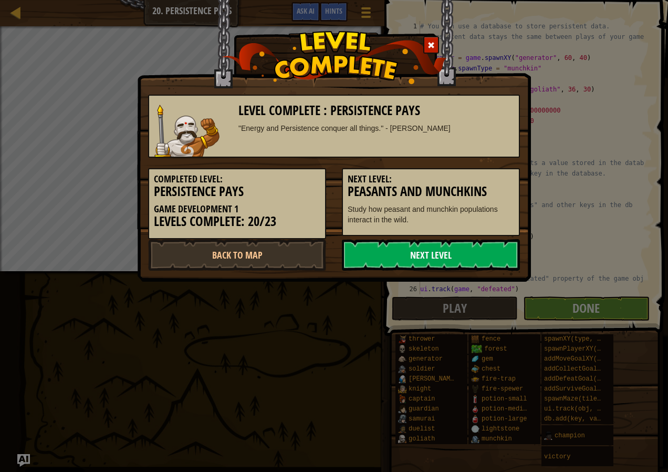
click at [469, 259] on link "Next Level" at bounding box center [431, 255] width 178 height 32
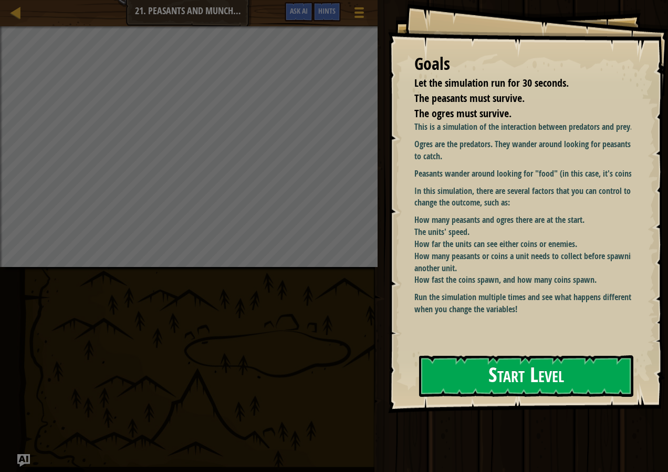
click at [453, 364] on button "Start Level" at bounding box center [526, 376] width 214 height 42
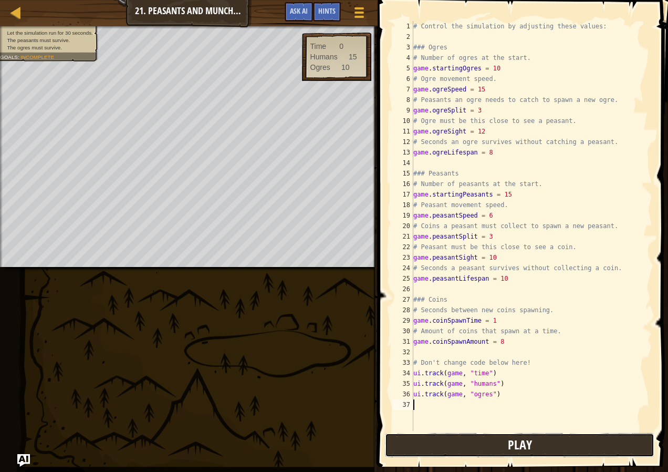
click at [481, 442] on button "Play" at bounding box center [520, 445] width 270 height 24
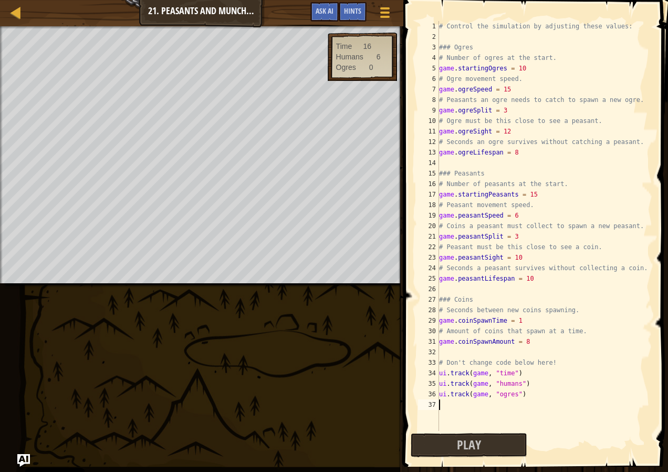
click at [502, 88] on div "# Control the simulation by adjusting these values: ### Ogres # Number of ogres…" at bounding box center [544, 236] width 215 height 431
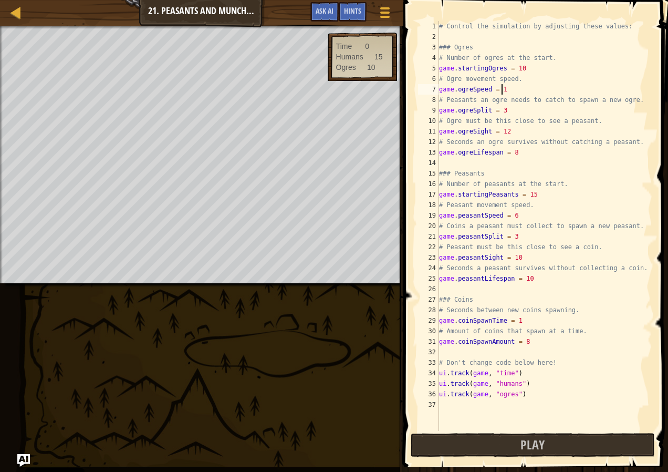
click at [518, 132] on div "# Control the simulation by adjusting these values: ### Ogres # Number of ogres…" at bounding box center [544, 236] width 215 height 431
click at [518, 150] on div "# Control the simulation by adjusting these values: ### Ogres # Number of ogres…" at bounding box center [544, 236] width 215 height 431
click at [537, 193] on div "# Control the simulation by adjusting these values: ### Ogres # Number of ogres…" at bounding box center [544, 236] width 215 height 431
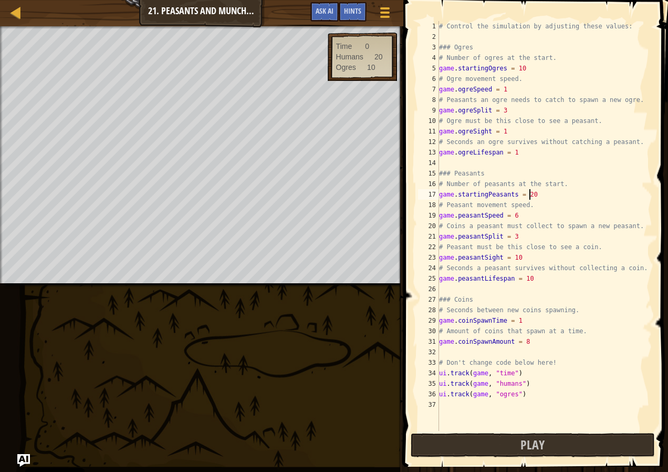
click at [519, 212] on div "# Control the simulation by adjusting these values: ### Ogres # Number of ogres…" at bounding box center [544, 236] width 215 height 431
click at [525, 243] on div "# Control the simulation by adjusting these values: ### Ogres # Number of ogres…" at bounding box center [544, 236] width 215 height 431
click at [523, 234] on div "# Control the simulation by adjusting these values: ### Ogres # Number of ogres…" at bounding box center [544, 236] width 215 height 431
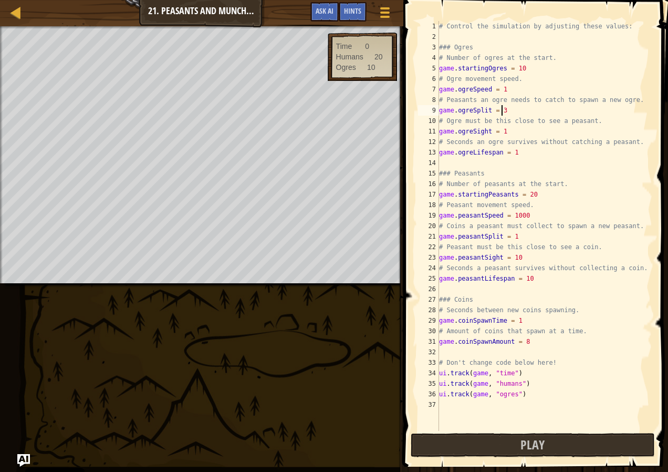
click at [510, 109] on div "# Control the simulation by adjusting these values: ### Ogres # Number of ogres…" at bounding box center [544, 236] width 215 height 431
click at [519, 253] on div "# Control the simulation by adjusting these values: ### Ogres # Number of ogres…" at bounding box center [544, 236] width 215 height 431
click at [533, 281] on div "# Control the simulation by adjusting these values: ### Ogres # Number of ogres…" at bounding box center [544, 236] width 215 height 431
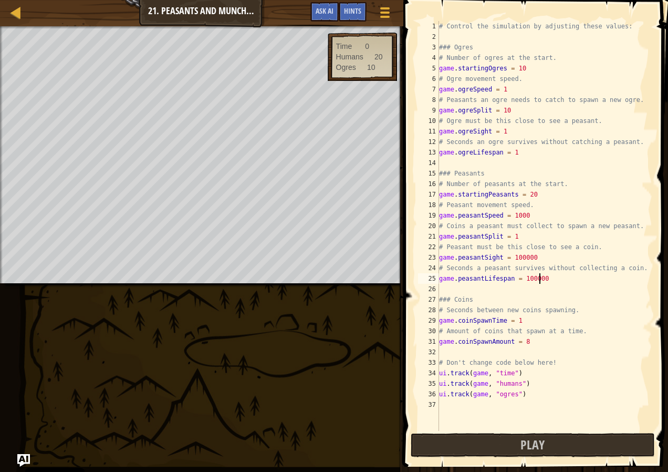
scroll to position [5, 8]
click at [529, 346] on div "# Control the simulation by adjusting these values: ### Ogres # Number of ogres…" at bounding box center [544, 236] width 215 height 431
type textarea "game.coinSpawnAmount = 100000"
click at [525, 445] on span "Play" at bounding box center [533, 444] width 24 height 17
